Goal: Find specific page/section: Find specific page/section

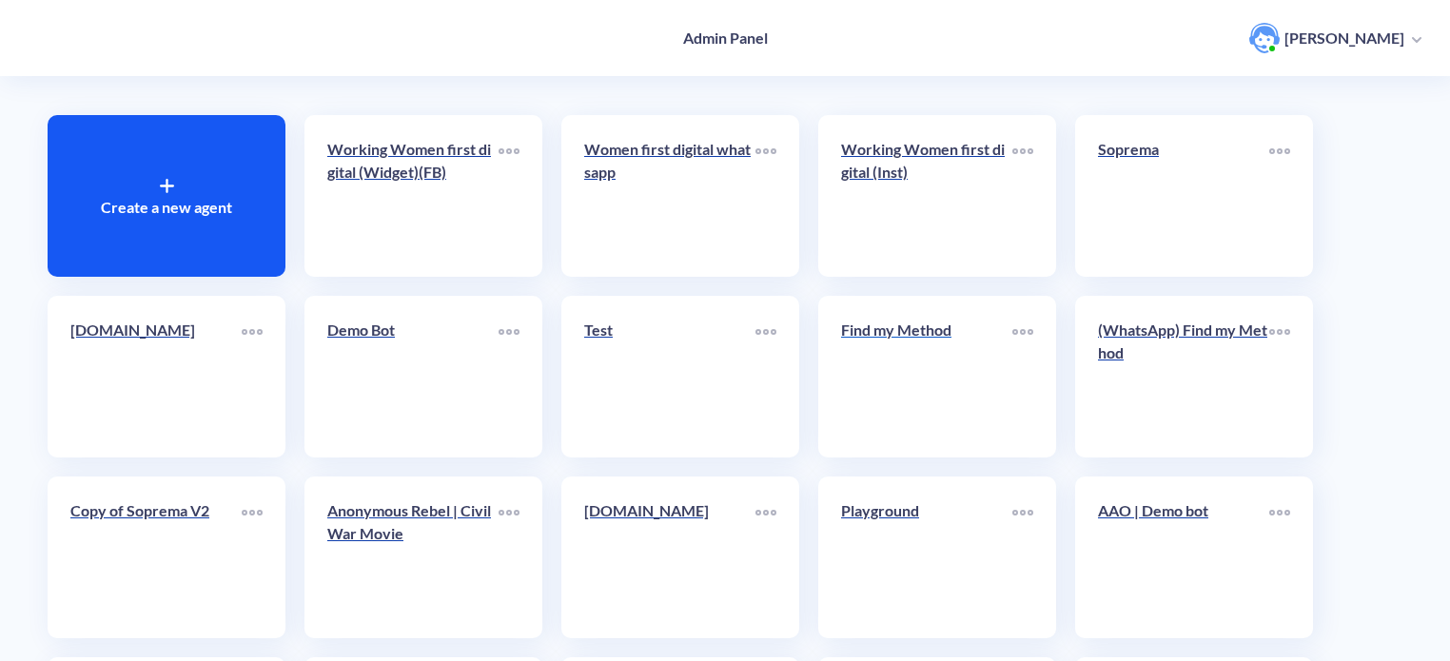
scroll to position [90, 0]
click at [1027, 332] on icon at bounding box center [1022, 333] width 21 height 6
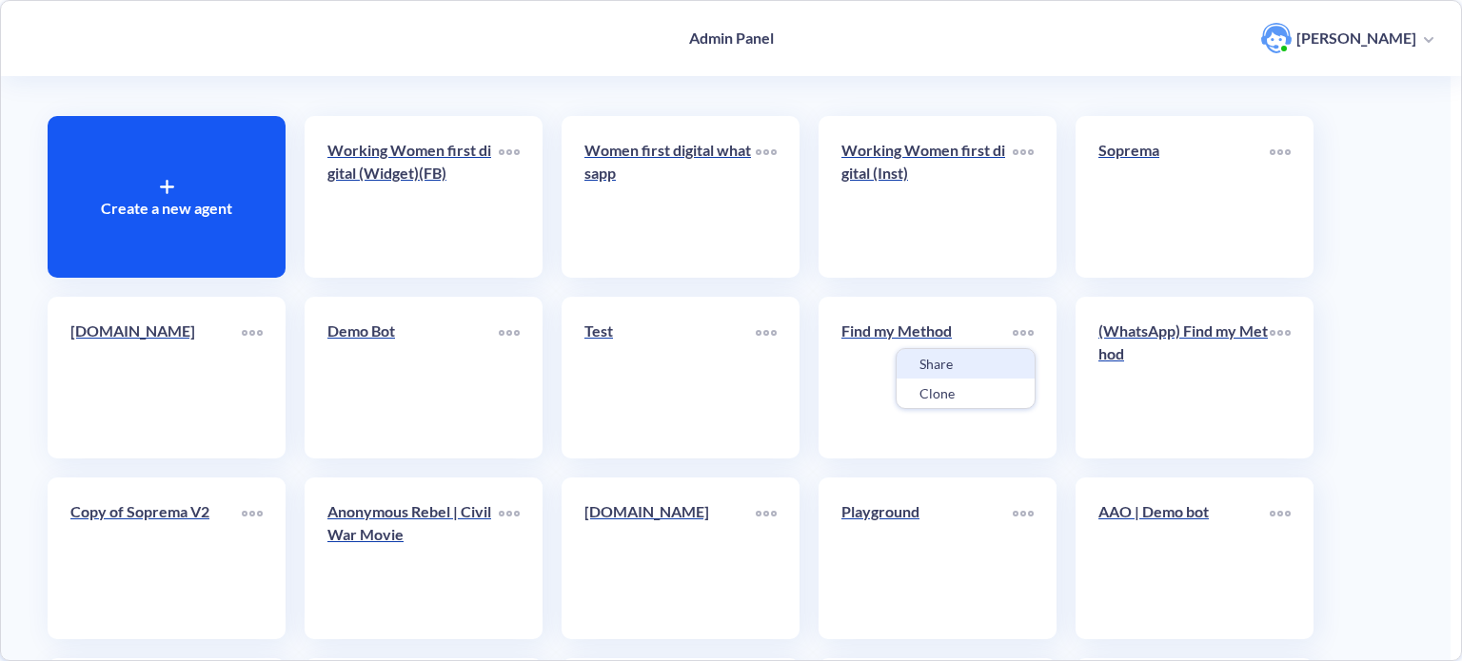
click at [974, 368] on div "Share" at bounding box center [965, 363] width 138 height 29
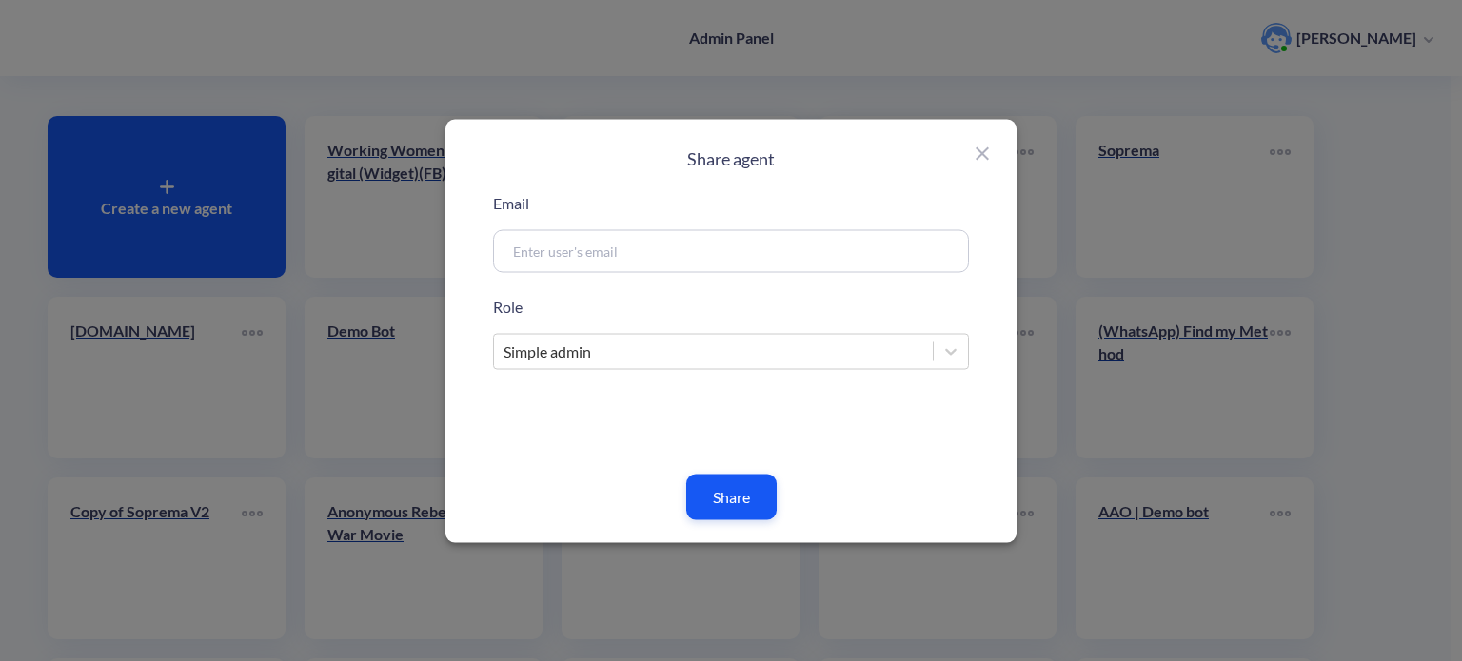
click at [982, 159] on icon at bounding box center [982, 153] width 23 height 23
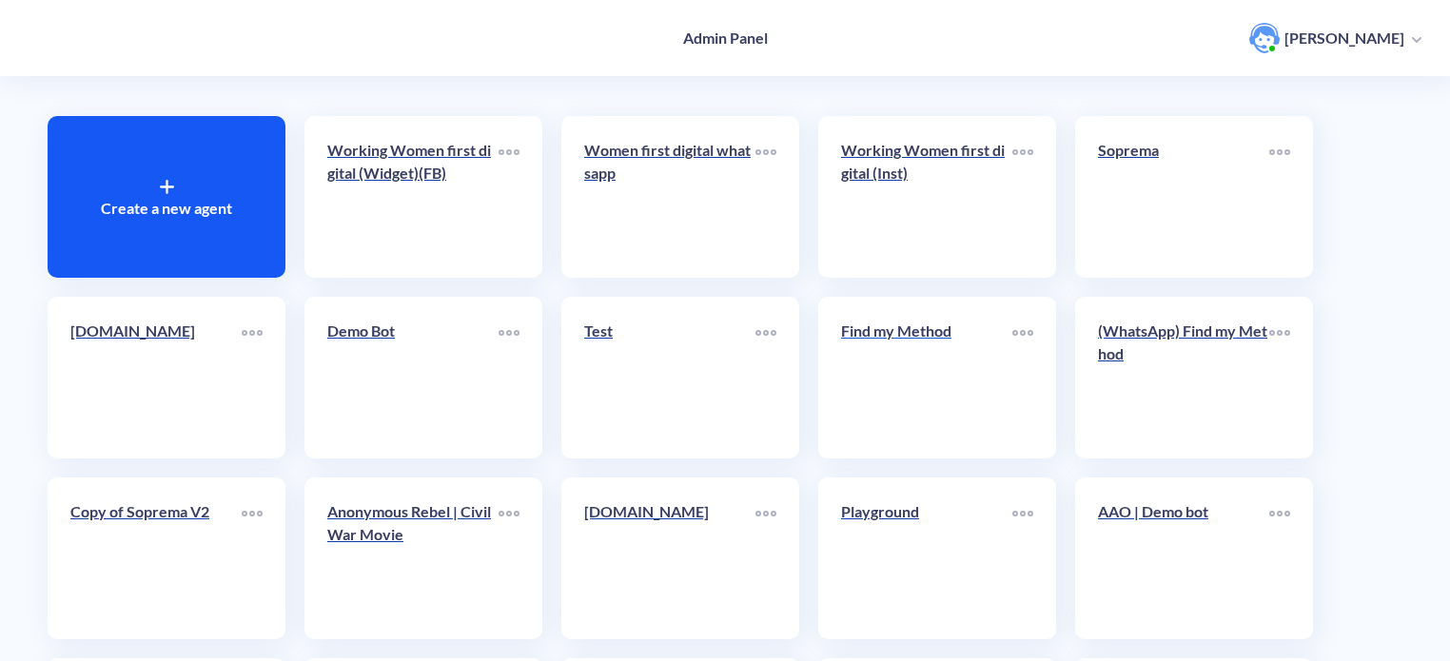
click at [917, 357] on div "Find my Method" at bounding box center [926, 339] width 171 height 38
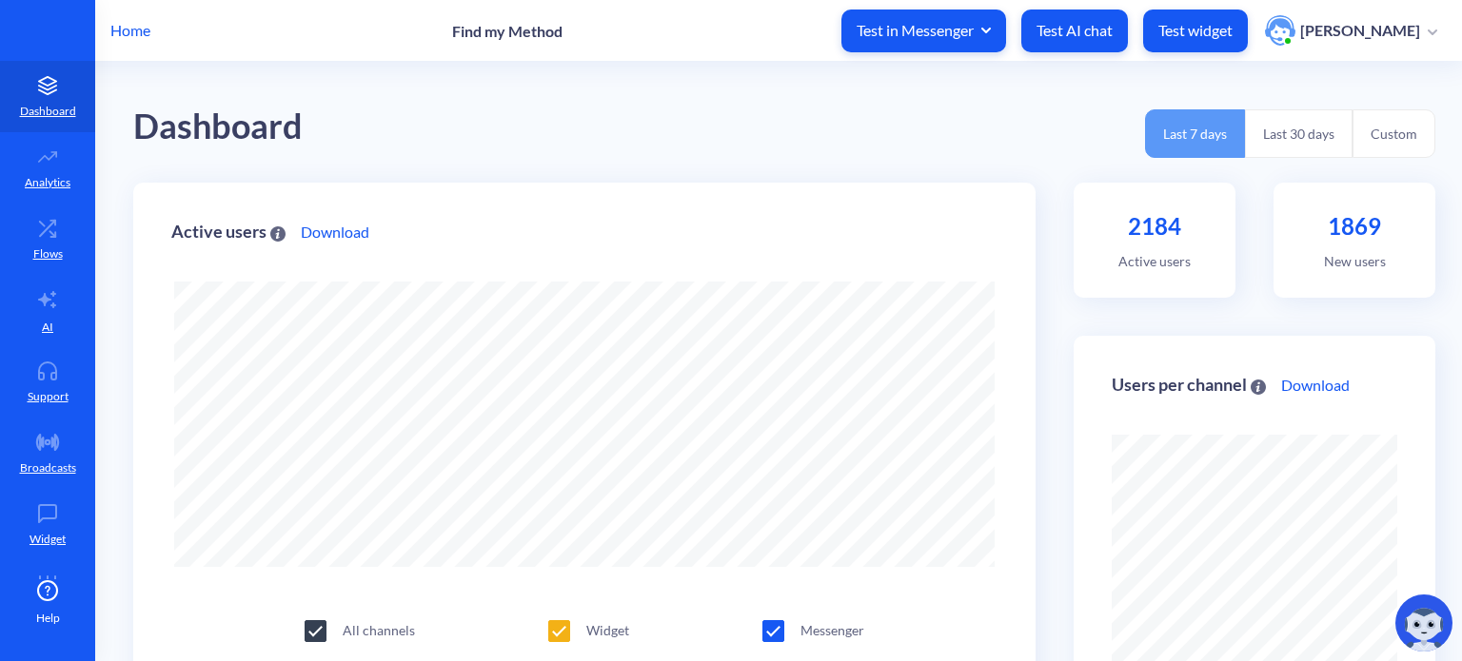
scroll to position [661, 1462]
click at [142, 30] on p "Home" at bounding box center [130, 30] width 40 height 23
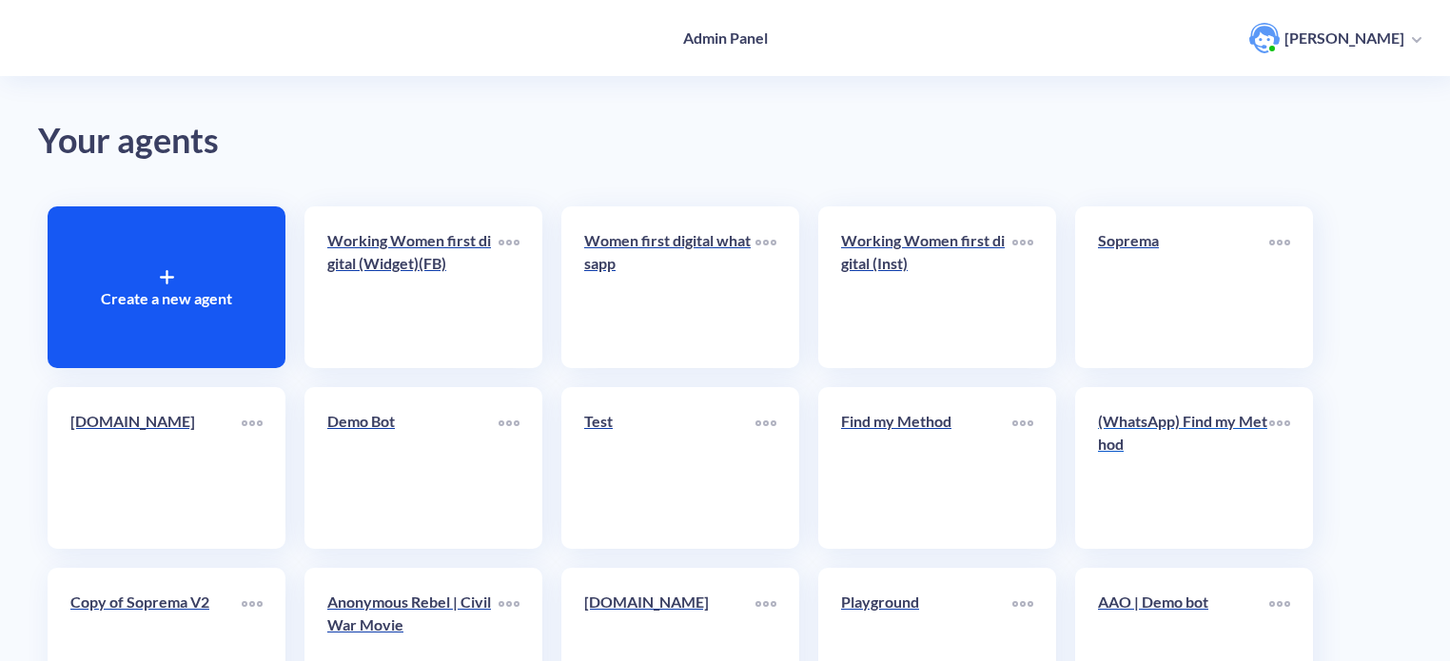
click at [1184, 506] on link "(WhatsApp) Find my Method" at bounding box center [1183, 468] width 171 height 116
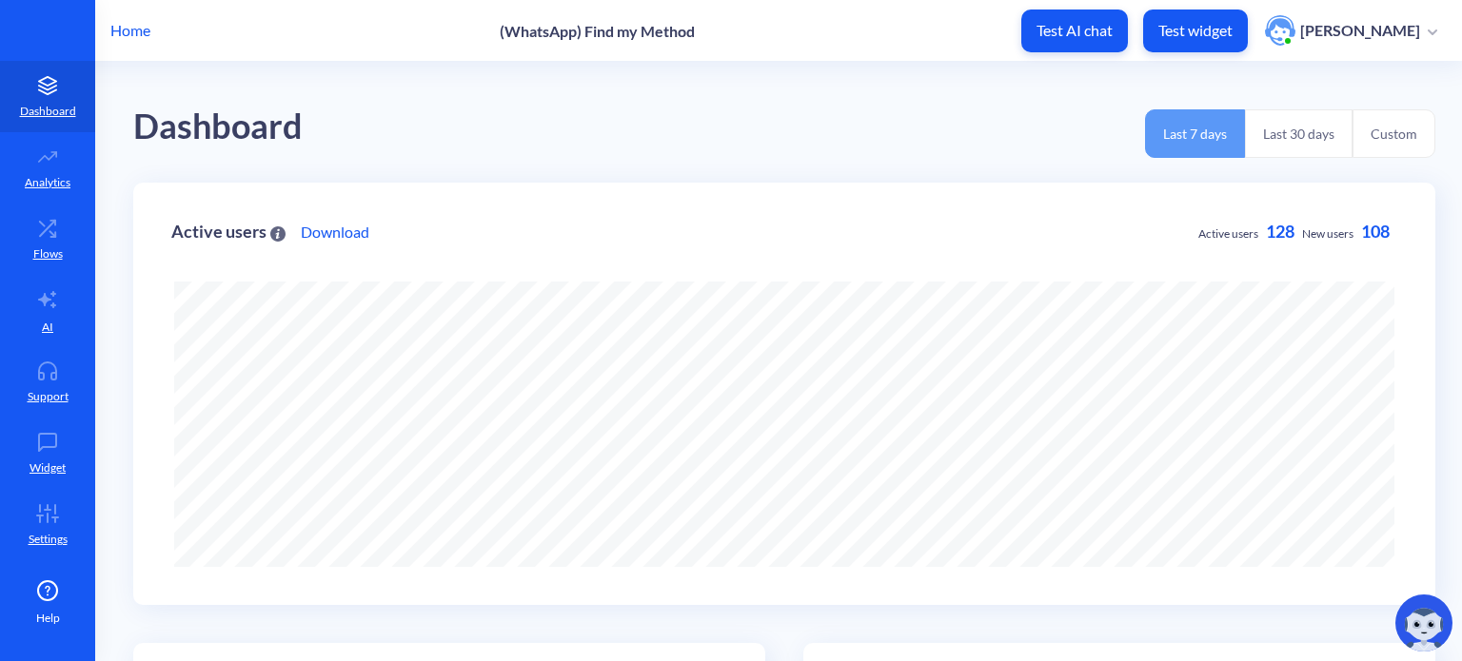
scroll to position [661, 1462]
click at [1293, 130] on button "Last 30 days" at bounding box center [1299, 133] width 108 height 49
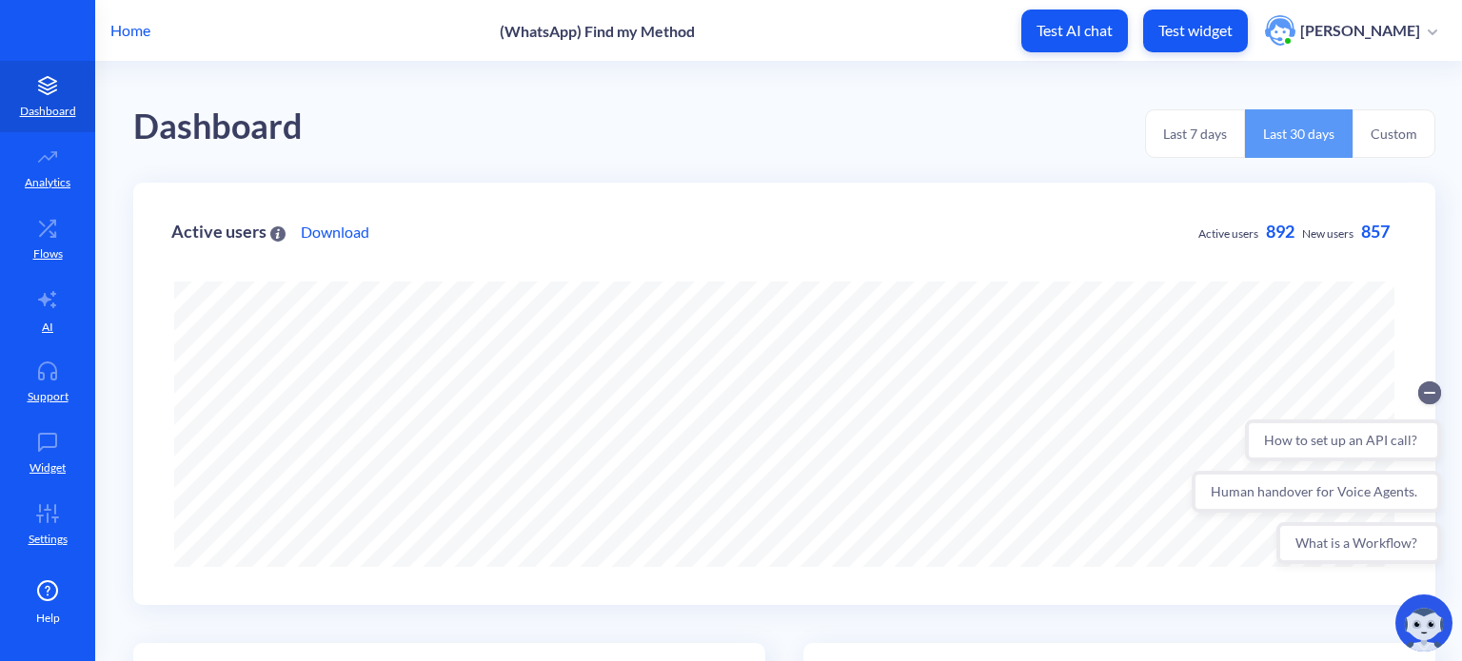
click at [119, 30] on p "Home" at bounding box center [130, 30] width 40 height 23
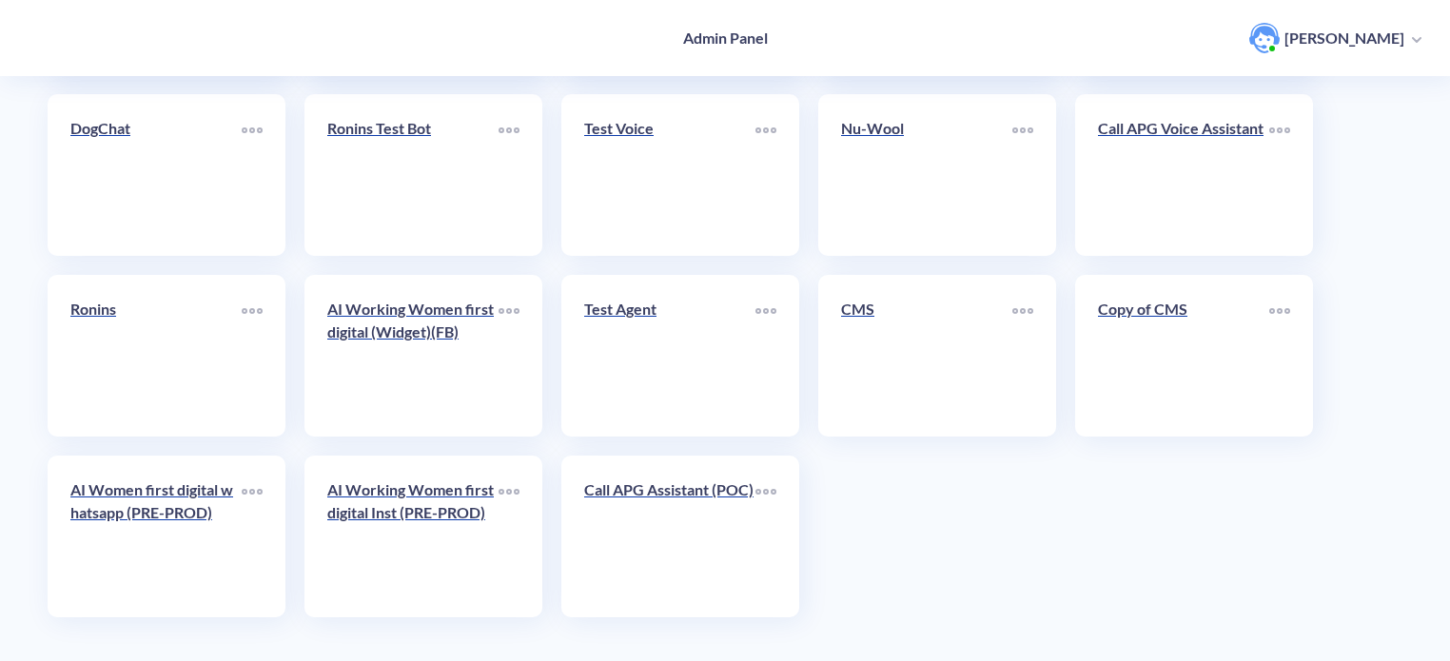
scroll to position [659, 0]
